Goal: Transaction & Acquisition: Purchase product/service

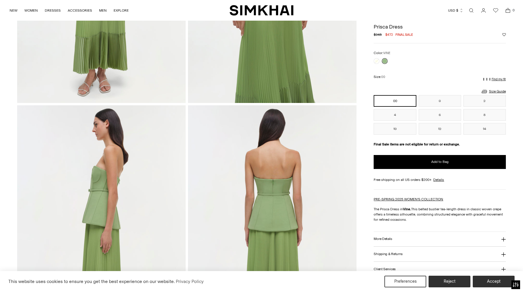
scroll to position [256, 0]
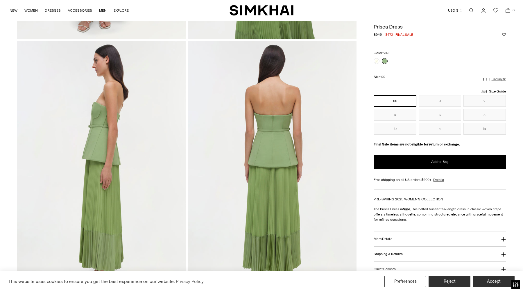
click at [497, 78] on p "Find my fit" at bounding box center [499, 79] width 14 height 3
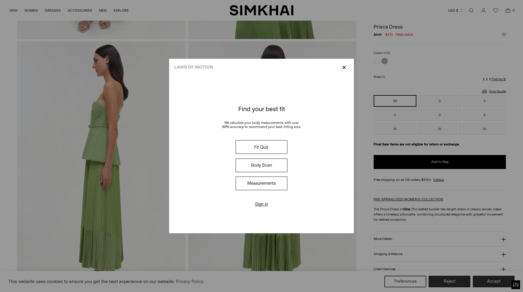
click at [275, 140] on div "Fit Quiz Body Scan Measurements" at bounding box center [262, 165] width 74 height 54
click at [272, 146] on button "Fit Quiz" at bounding box center [262, 147] width 52 height 14
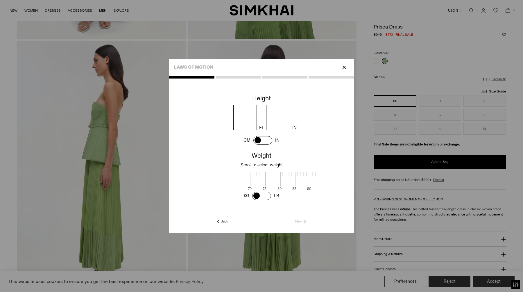
scroll to position [1, 189]
click at [244, 123] on input "number" at bounding box center [245, 117] width 24 height 25
type input "*"
click at [278, 113] on input "number" at bounding box center [278, 117] width 24 height 25
type input "*"
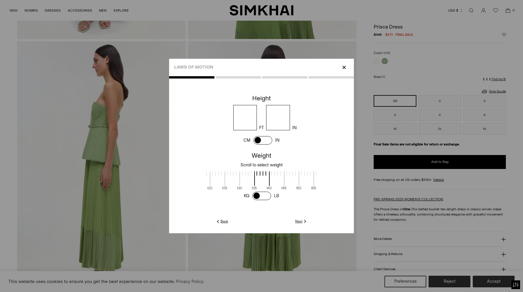
click at [315, 130] on div "* FT * IN" at bounding box center [266, 117] width 176 height 25
drag, startPoint x: 252, startPoint y: 180, endPoint x: 299, endPoint y: 175, distance: 47.6
click at [299, 175] on span at bounding box center [294, 178] width 15 height 15
click at [301, 221] on link "Next" at bounding box center [301, 221] width 12 height 5
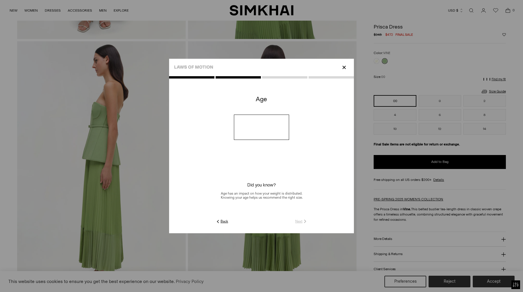
click at [257, 132] on input "number" at bounding box center [262, 127] width 56 height 25
type input "**"
click at [327, 136] on div "**" at bounding box center [261, 127] width 185 height 25
click at [303, 223] on img at bounding box center [305, 221] width 5 height 5
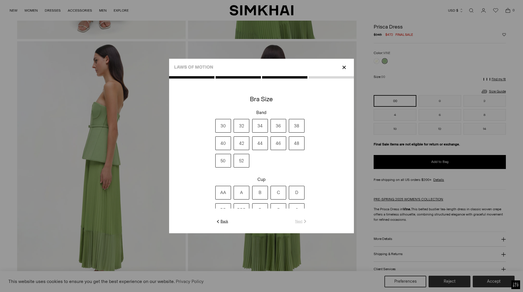
click at [240, 125] on label "32" at bounding box center [242, 126] width 16 height 14
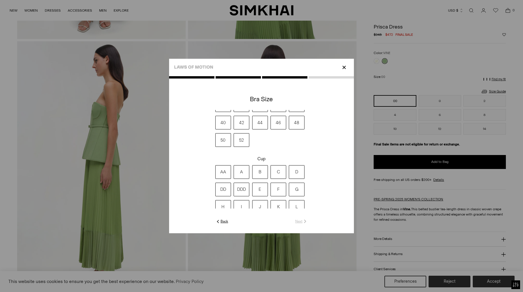
scroll to position [26, 0]
click at [260, 169] on label "B" at bounding box center [260, 167] width 16 height 14
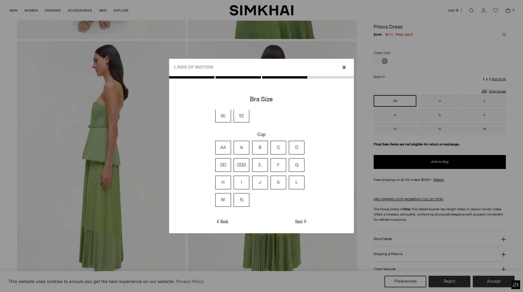
click at [301, 221] on link "Next" at bounding box center [301, 221] width 12 height 5
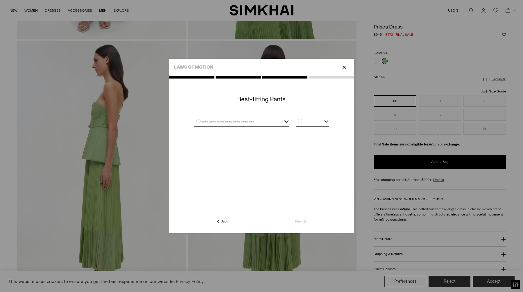
click at [278, 119] on div at bounding box center [241, 122] width 95 height 7
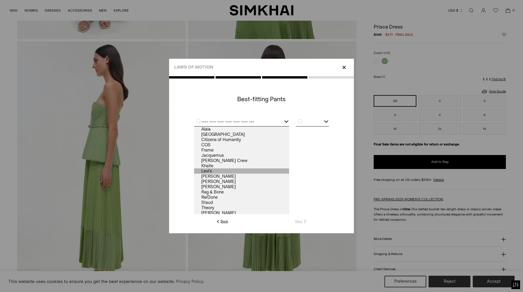
click at [232, 170] on link "Levi's" at bounding box center [241, 170] width 95 height 5
type input "******"
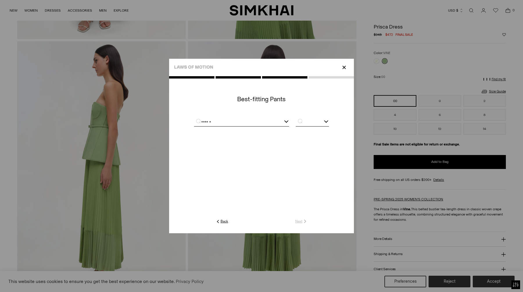
click at [305, 121] on input "text" at bounding box center [312, 122] width 33 height 7
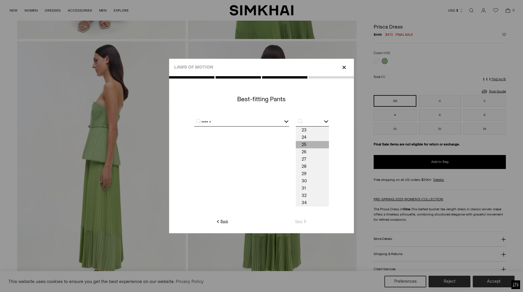
click at [307, 143] on span "25" at bounding box center [312, 144] width 33 height 7
type input "**"
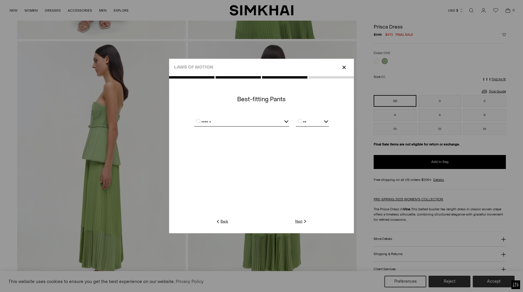
click at [303, 220] on img at bounding box center [305, 221] width 5 height 5
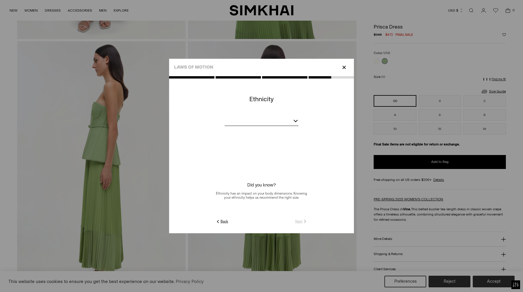
click at [278, 122] on div at bounding box center [262, 121] width 74 height 7
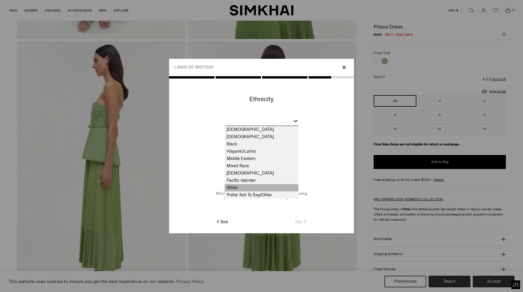
click at [268, 189] on div "Aboriginal Asian Black Hispanic/Latinx Middle Eastern Mixed Race Native America…" at bounding box center [262, 162] width 74 height 73
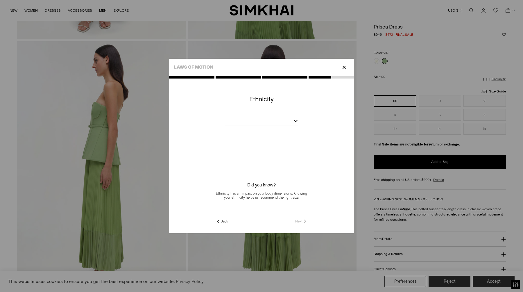
click at [278, 121] on div at bounding box center [262, 121] width 74 height 7
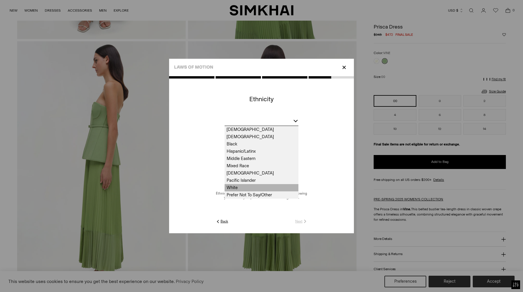
click at [253, 189] on span "White" at bounding box center [262, 187] width 74 height 7
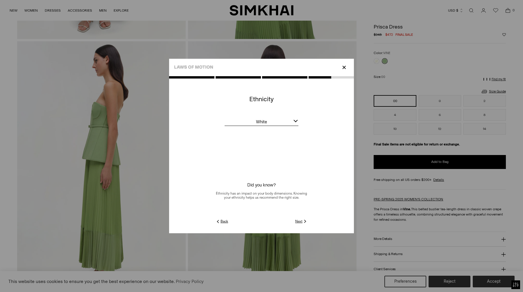
click at [302, 222] on link "Next" at bounding box center [301, 221] width 12 height 5
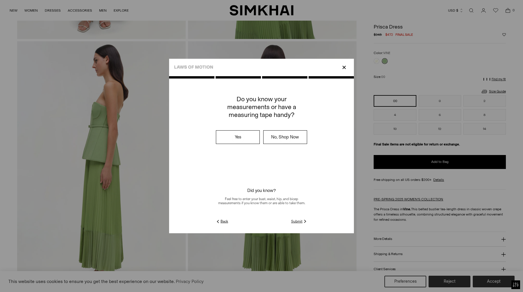
click at [298, 221] on link "Submit" at bounding box center [299, 221] width 17 height 5
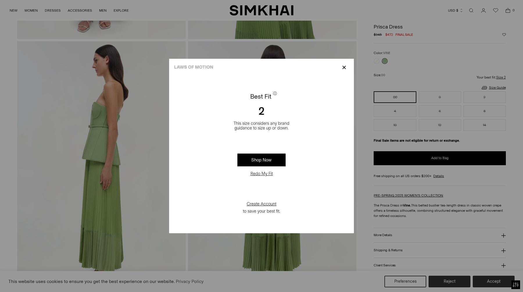
drag, startPoint x: 341, startPoint y: 66, endPoint x: 289, endPoint y: 168, distance: 114.4
click at [289, 168] on div at bounding box center [261, 146] width 185 height 174
click at [261, 173] on button "Redo My Fit" at bounding box center [262, 174] width 26 height 6
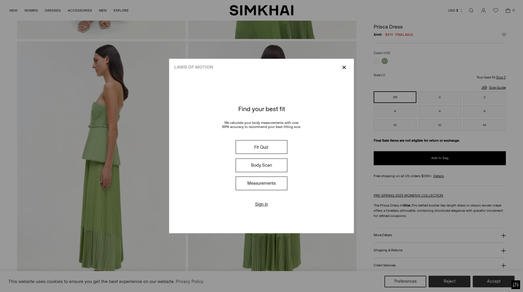
click at [272, 182] on button "Measurements" at bounding box center [262, 183] width 52 height 14
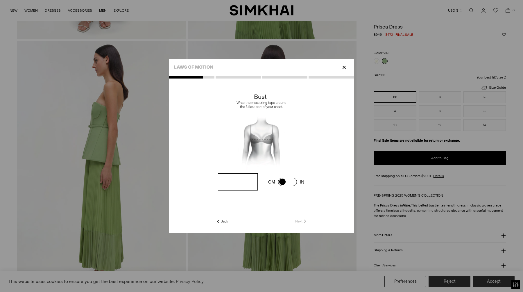
click at [244, 188] on input "number" at bounding box center [238, 181] width 40 height 17
type input "**"
click at [299, 221] on link "Next" at bounding box center [301, 221] width 12 height 5
click at [221, 177] on input "number" at bounding box center [238, 181] width 40 height 17
type input "**"
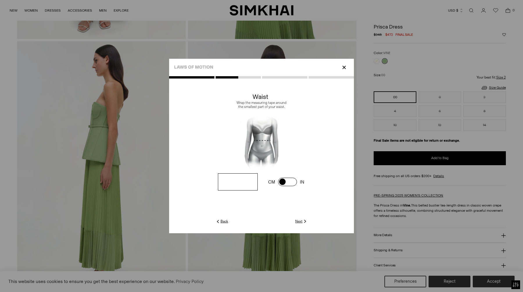
click at [304, 220] on img at bounding box center [305, 221] width 5 height 5
click at [229, 186] on input "number" at bounding box center [238, 181] width 40 height 17
type input "**"
click at [300, 225] on div at bounding box center [261, 154] width 185 height 157
click at [300, 223] on link "Next" at bounding box center [301, 221] width 12 height 5
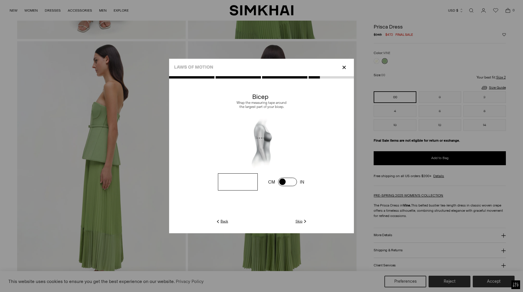
click at [299, 218] on div at bounding box center [261, 150] width 185 height 148
click at [299, 221] on link "Skip" at bounding box center [302, 221] width 12 height 5
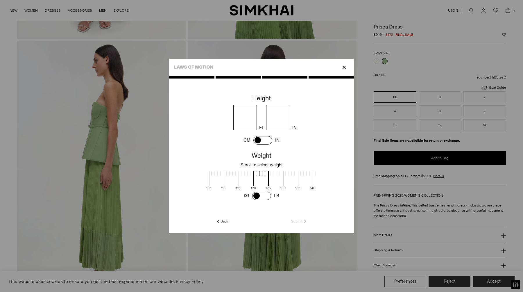
scroll to position [1, 145]
drag, startPoint x: 260, startPoint y: 180, endPoint x: 305, endPoint y: 181, distance: 44.2
click at [305, 181] on span at bounding box center [305, 178] width 15 height 15
click at [246, 119] on input "number" at bounding box center [245, 117] width 24 height 25
type input "*"
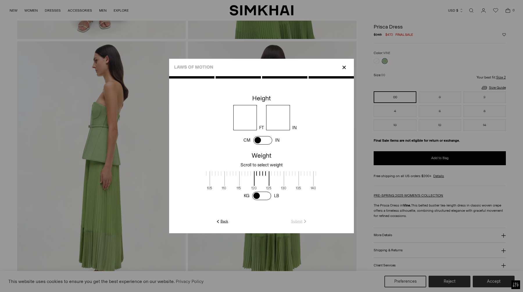
click at [278, 115] on input "number" at bounding box center [278, 117] width 24 height 25
type input "*"
click at [300, 220] on link "Submit" at bounding box center [299, 221] width 17 height 5
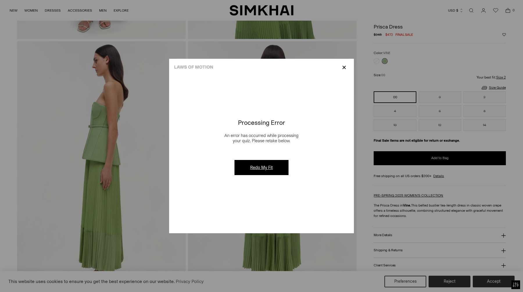
click at [267, 168] on link "Redo My Fit" at bounding box center [262, 167] width 54 height 15
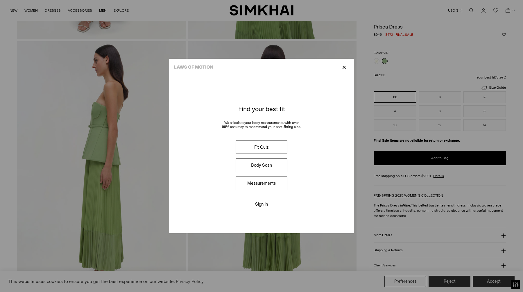
click at [264, 179] on button "Measurements" at bounding box center [262, 183] width 52 height 14
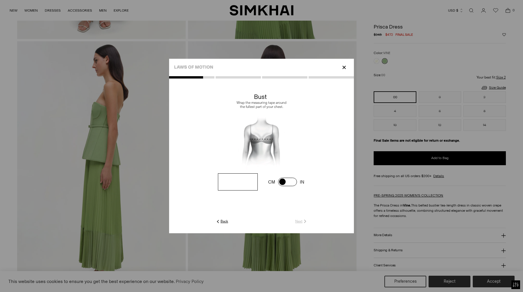
click at [240, 178] on input "number" at bounding box center [238, 181] width 40 height 17
type input "**"
click at [294, 218] on div at bounding box center [261, 150] width 185 height 148
click at [297, 219] on link "Next" at bounding box center [301, 221] width 12 height 5
click at [236, 185] on input "number" at bounding box center [238, 181] width 40 height 17
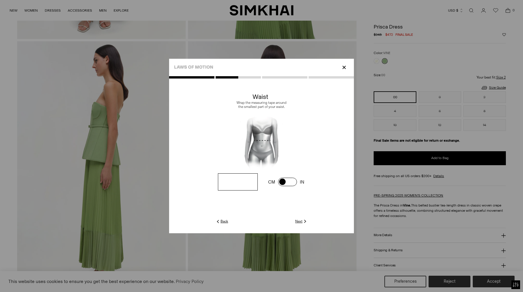
type input "**"
click at [295, 221] on c-text-icon-button at bounding box center [268, 221] width 80 height 5
click at [301, 222] on link "Next" at bounding box center [301, 221] width 12 height 5
click at [242, 182] on input "number" at bounding box center [238, 181] width 40 height 17
type input "**"
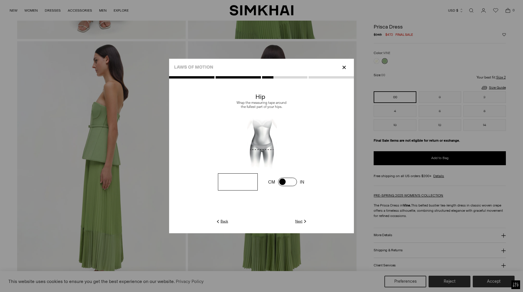
click at [300, 222] on link "Next" at bounding box center [301, 221] width 12 height 5
click at [241, 183] on input "number" at bounding box center [238, 181] width 40 height 17
click at [297, 219] on link "Skip" at bounding box center [302, 221] width 12 height 5
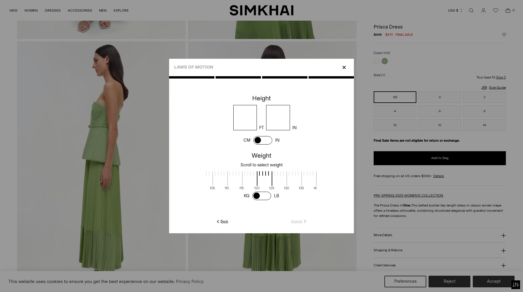
drag, startPoint x: 260, startPoint y: 180, endPoint x: 307, endPoint y: 180, distance: 46.8
click at [307, 180] on span at bounding box center [308, 178] width 15 height 15
click at [244, 107] on input "number" at bounding box center [245, 117] width 24 height 25
type input "*"
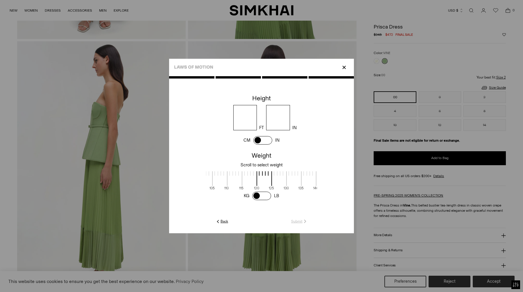
click at [272, 116] on input "number" at bounding box center [278, 117] width 24 height 25
type input "*"
click at [314, 113] on div "* FT * IN" at bounding box center [266, 117] width 176 height 25
click at [290, 223] on c-text-icon-button at bounding box center [268, 221] width 80 height 5
click at [295, 223] on link "Submit" at bounding box center [299, 221] width 17 height 5
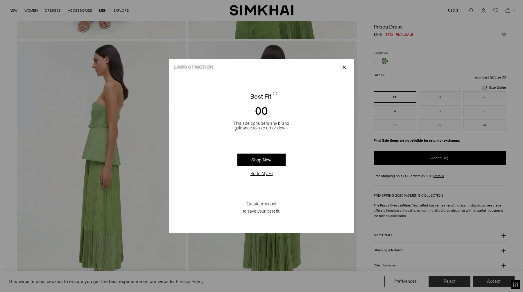
click at [344, 67] on p "✕" at bounding box center [344, 67] width 8 height 10
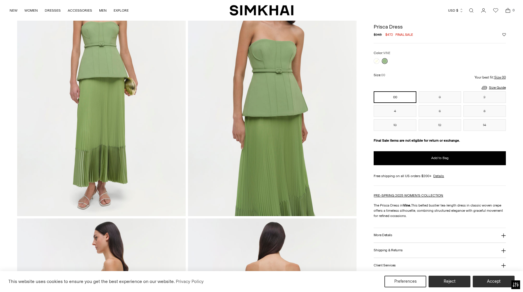
scroll to position [14, 0]
